Goal: Task Accomplishment & Management: Complete application form

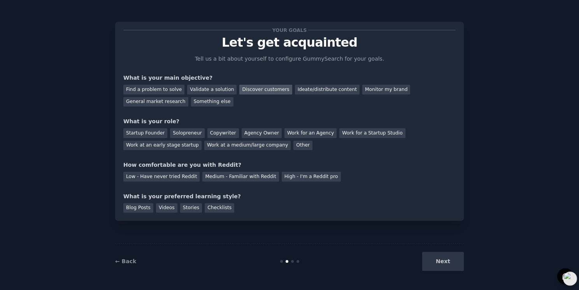
click at [258, 88] on div "Discover customers" at bounding box center [265, 90] width 53 height 10
click at [191, 135] on div "Solopreneur" at bounding box center [187, 133] width 34 height 10
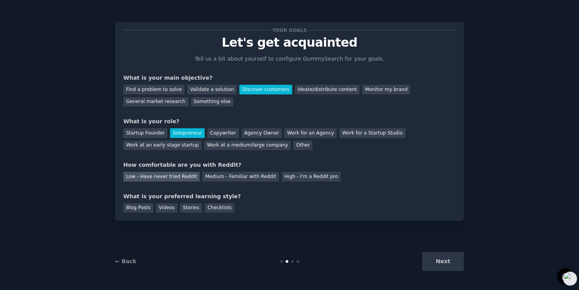
click at [164, 180] on div "Low - Have never tried Reddit" at bounding box center [161, 177] width 76 height 10
click at [142, 209] on div "Blog Posts" at bounding box center [138, 209] width 30 height 10
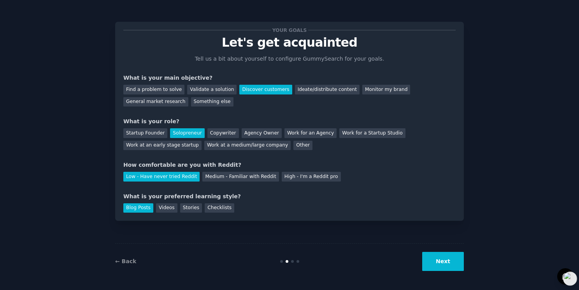
click at [432, 264] on button "Next" at bounding box center [443, 261] width 42 height 19
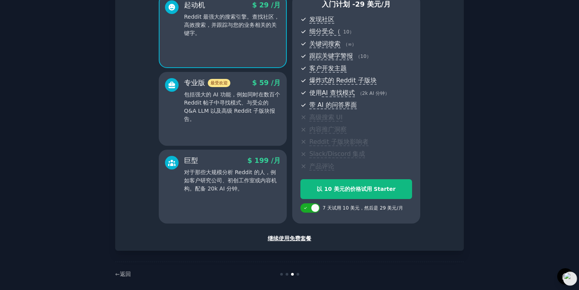
scroll to position [83, 0]
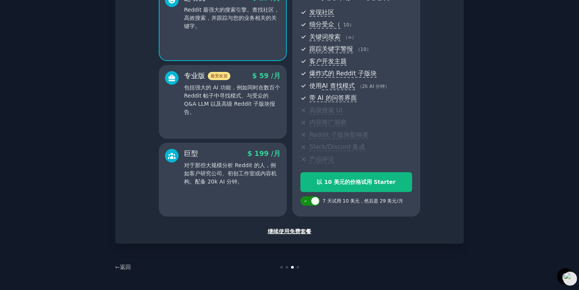
click at [310, 202] on div at bounding box center [310, 201] width 19 height 9
checkbox input "false"
